Goal: Task Accomplishment & Management: Manage account settings

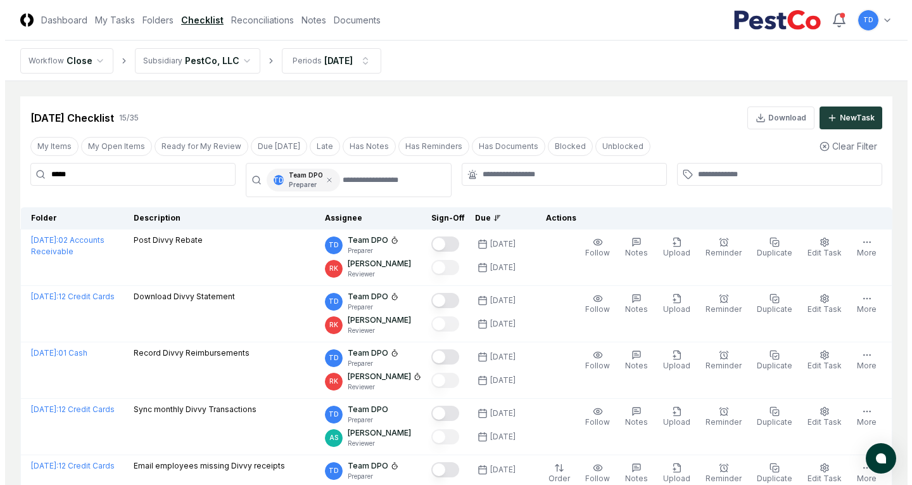
scroll to position [111, 0]
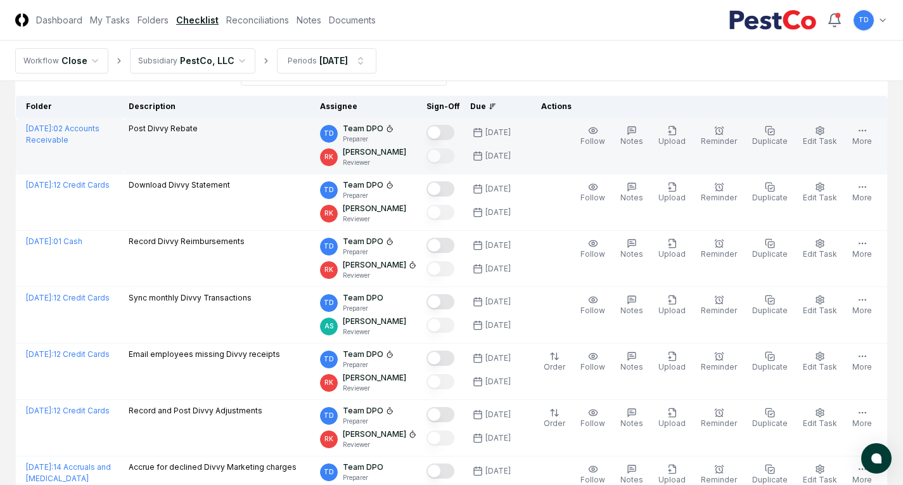
click at [454, 130] on button "Mark complete" at bounding box center [440, 132] width 28 height 15
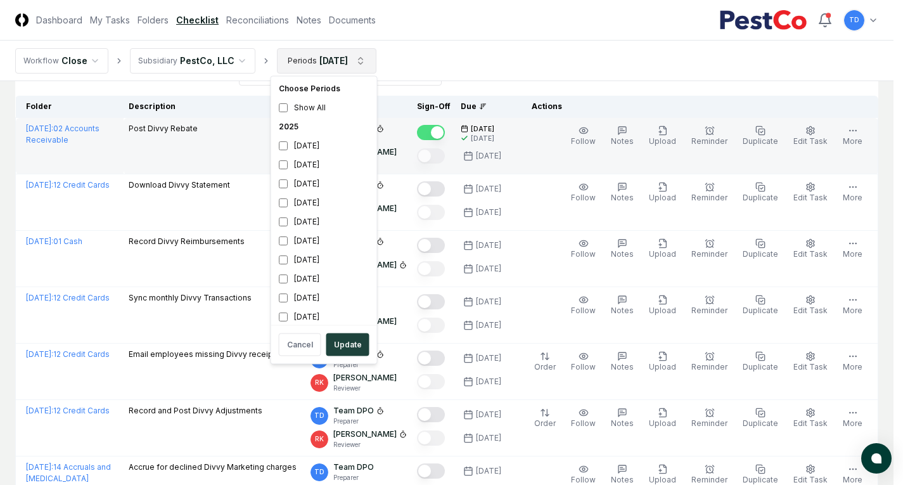
click at [335, 60] on html "CloseCore Dashboard My Tasks Folders Checklist Reconciliations Notes Documents …" at bounding box center [451, 472] width 903 height 1166
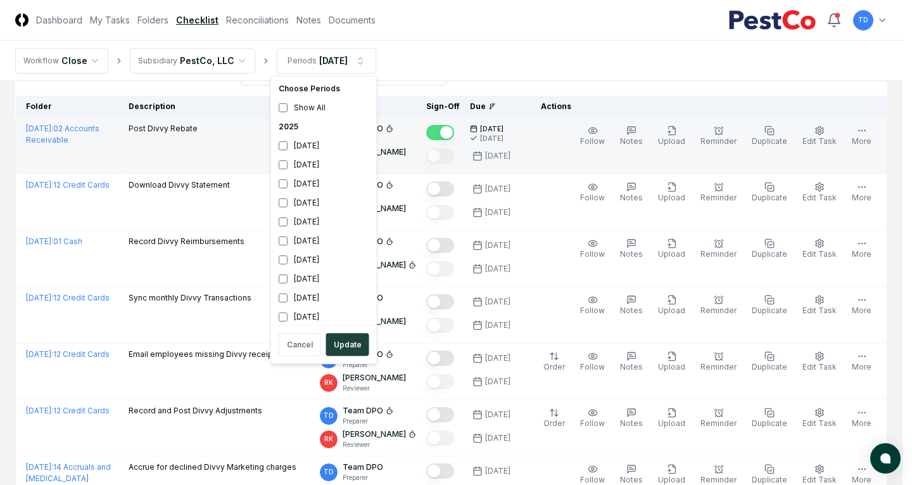
click at [609, 64] on html "CloseCore Dashboard My Tasks Folders Checklist Reconciliations Notes Documents …" at bounding box center [456, 472] width 912 height 1166
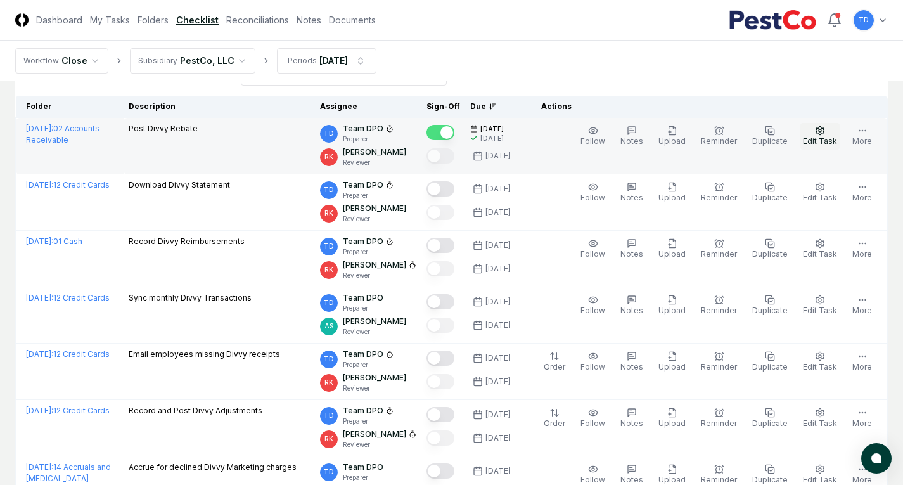
click at [816, 136] on button "Edit Task" at bounding box center [819, 136] width 39 height 27
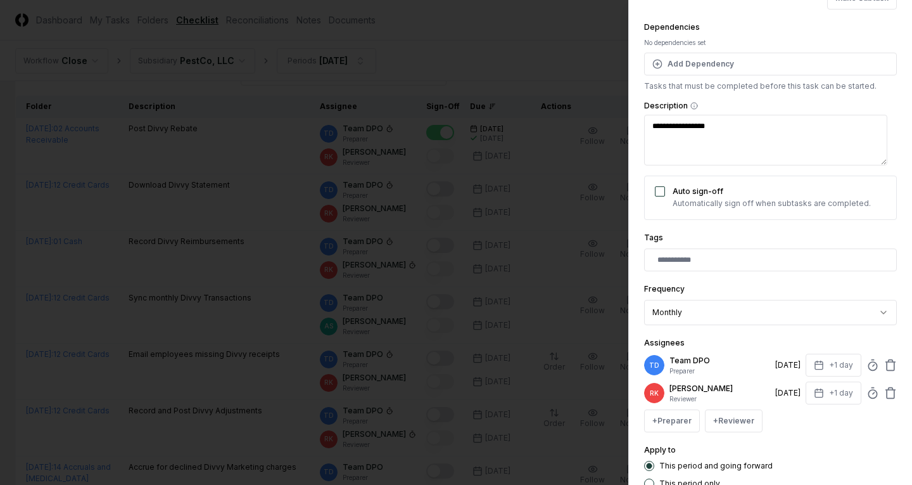
scroll to position [127, 0]
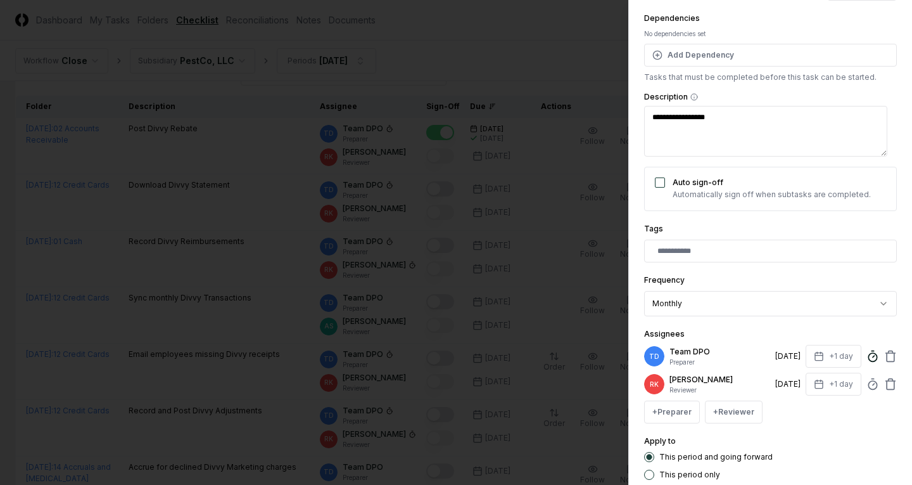
click at [868, 355] on icon at bounding box center [873, 356] width 13 height 13
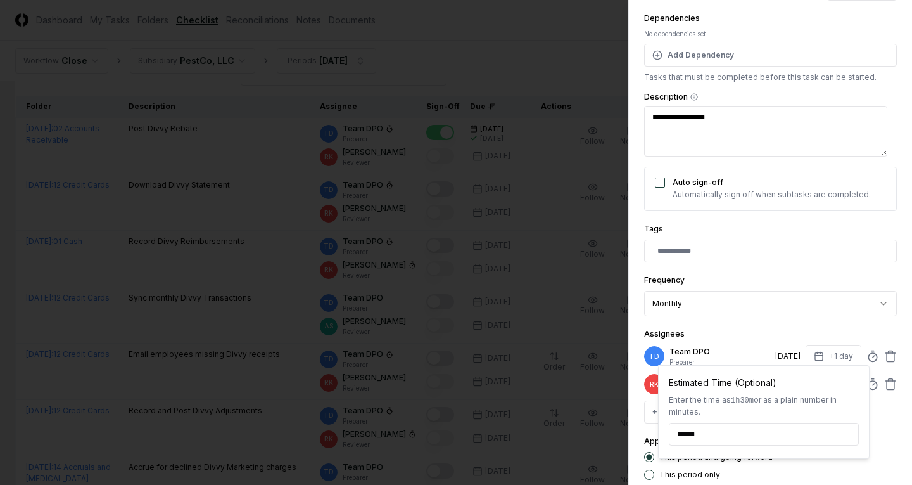
click at [697, 430] on input "******" at bounding box center [764, 434] width 190 height 23
type textarea "*"
type input "******"
click at [754, 326] on div "Assignees TD Team DPO Preparer [DATE] +1 day Estimated Time (Optional) Enter th…" at bounding box center [770, 374] width 253 height 97
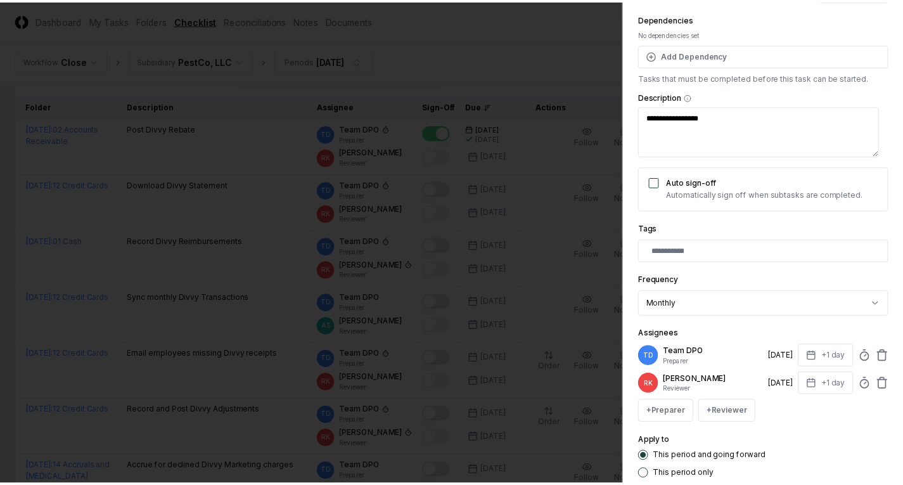
scroll to position [203, 0]
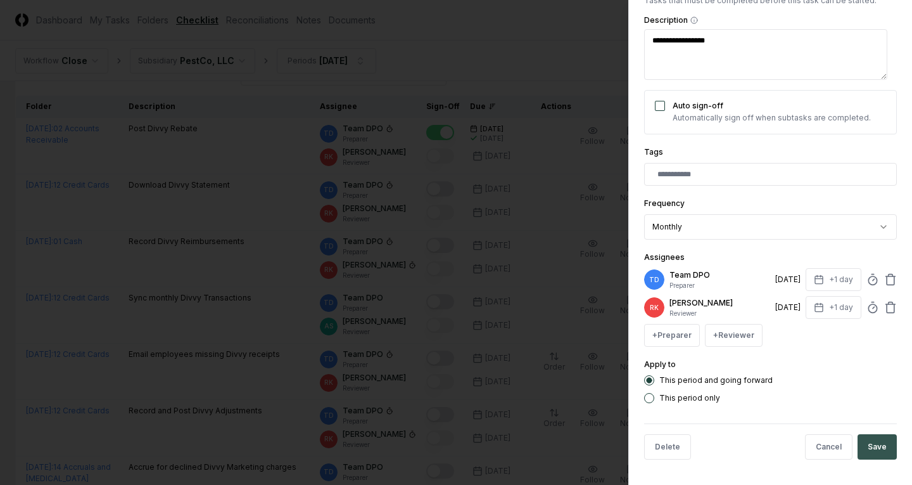
click at [858, 450] on button "Save" at bounding box center [877, 446] width 39 height 25
type textarea "*"
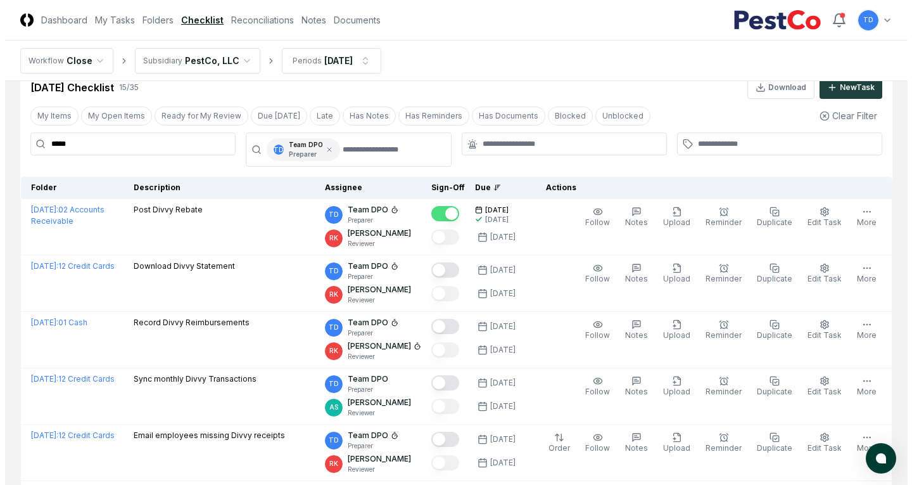
scroll to position [0, 0]
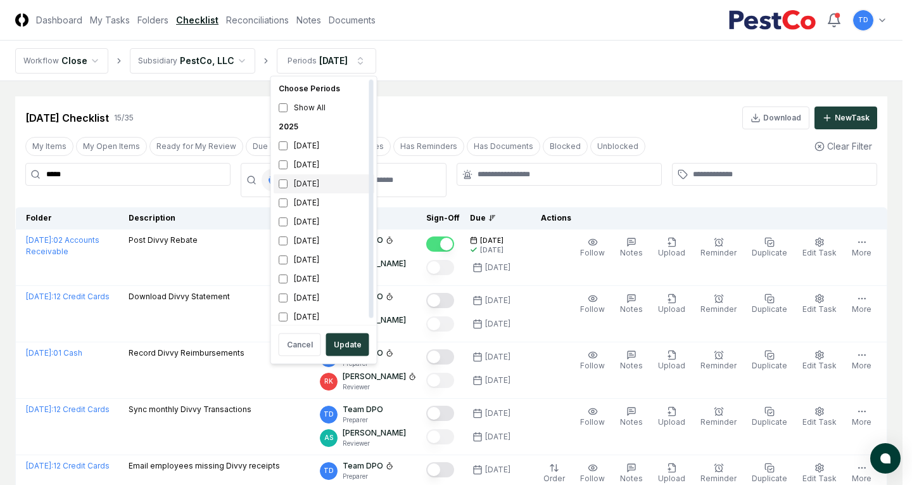
click at [302, 181] on div "[DATE]" at bounding box center [324, 183] width 101 height 19
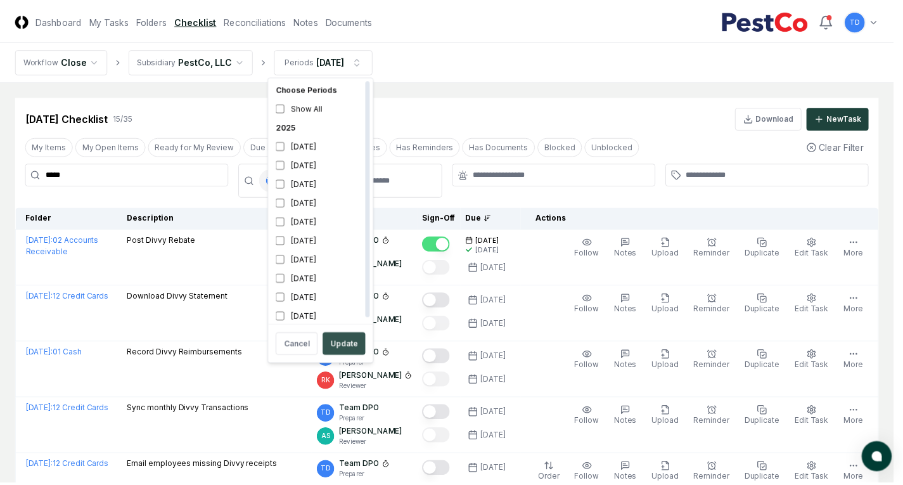
scroll to position [4, 0]
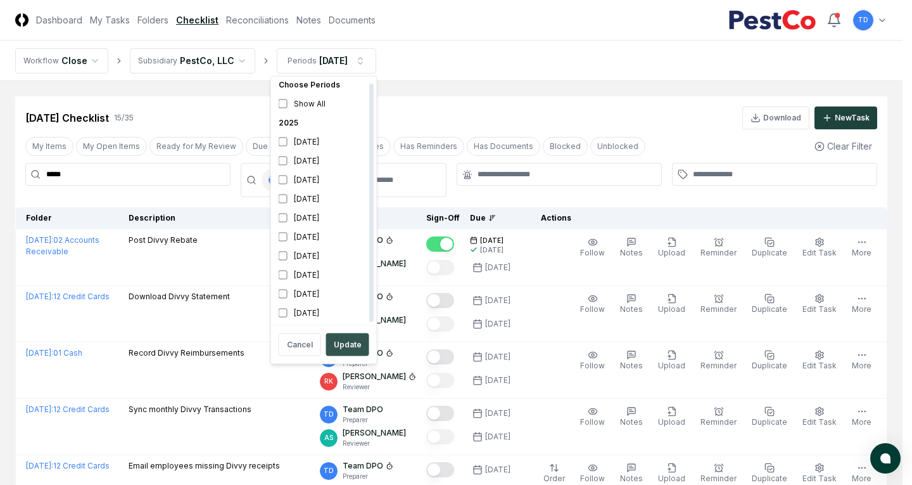
click at [354, 340] on button "Update" at bounding box center [347, 344] width 43 height 23
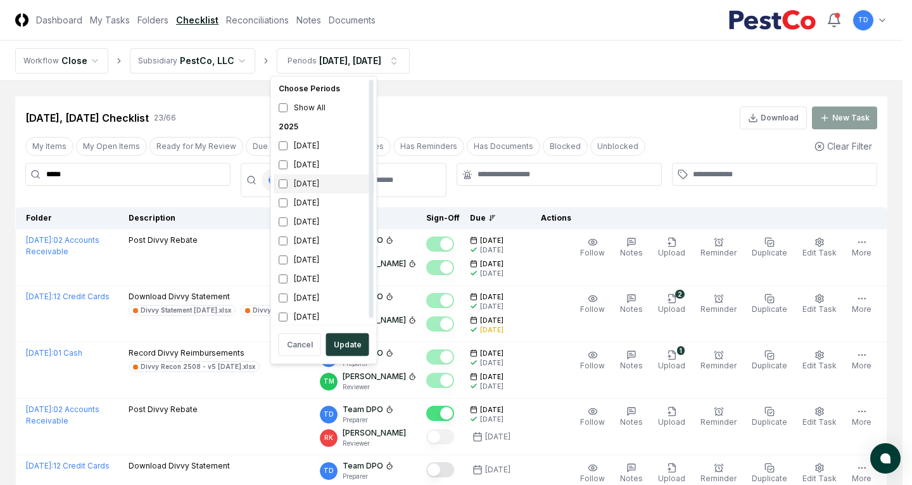
click at [312, 178] on div "[DATE]" at bounding box center [324, 183] width 101 height 19
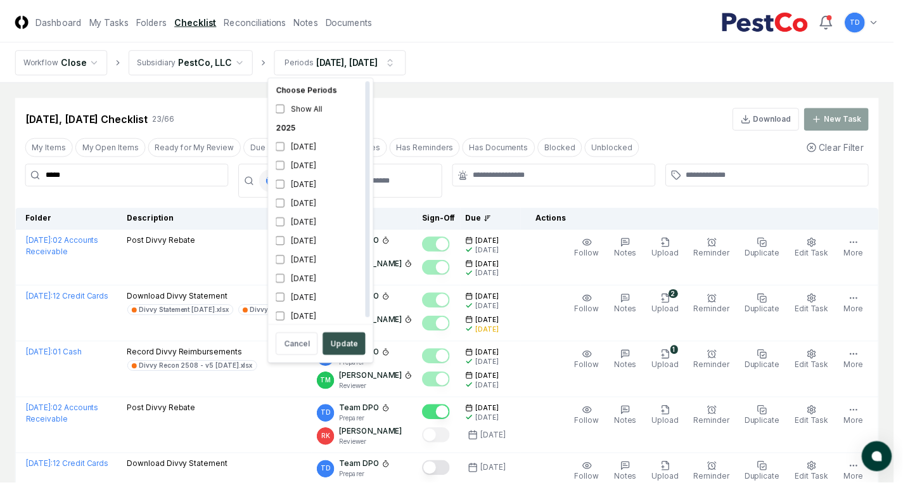
scroll to position [4, 0]
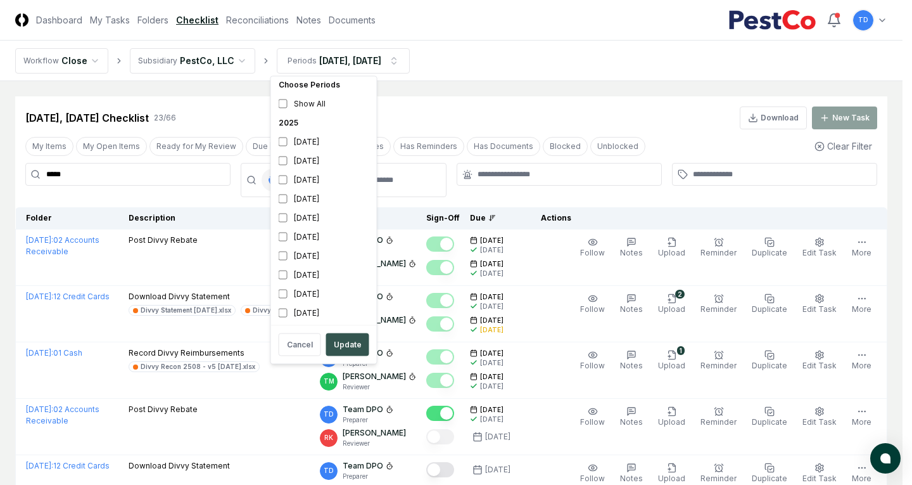
click at [346, 343] on button "Update" at bounding box center [347, 344] width 43 height 23
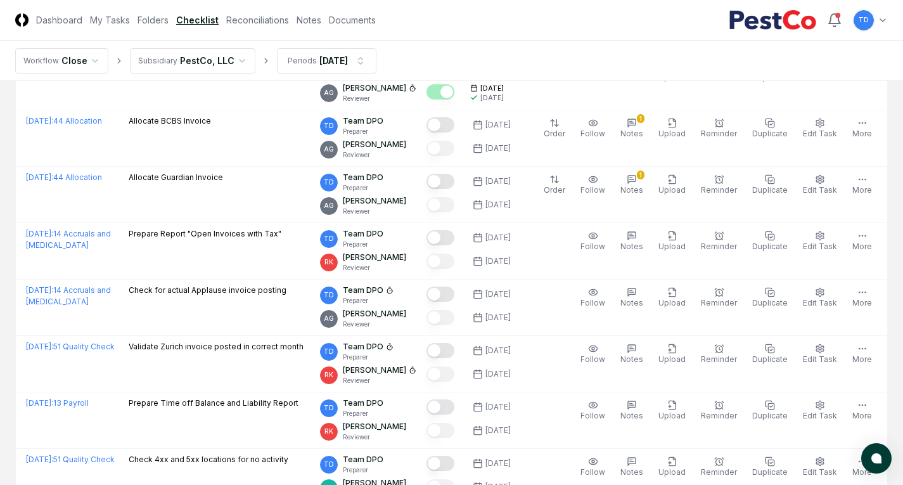
scroll to position [682, 0]
